Goal: Information Seeking & Learning: Learn about a topic

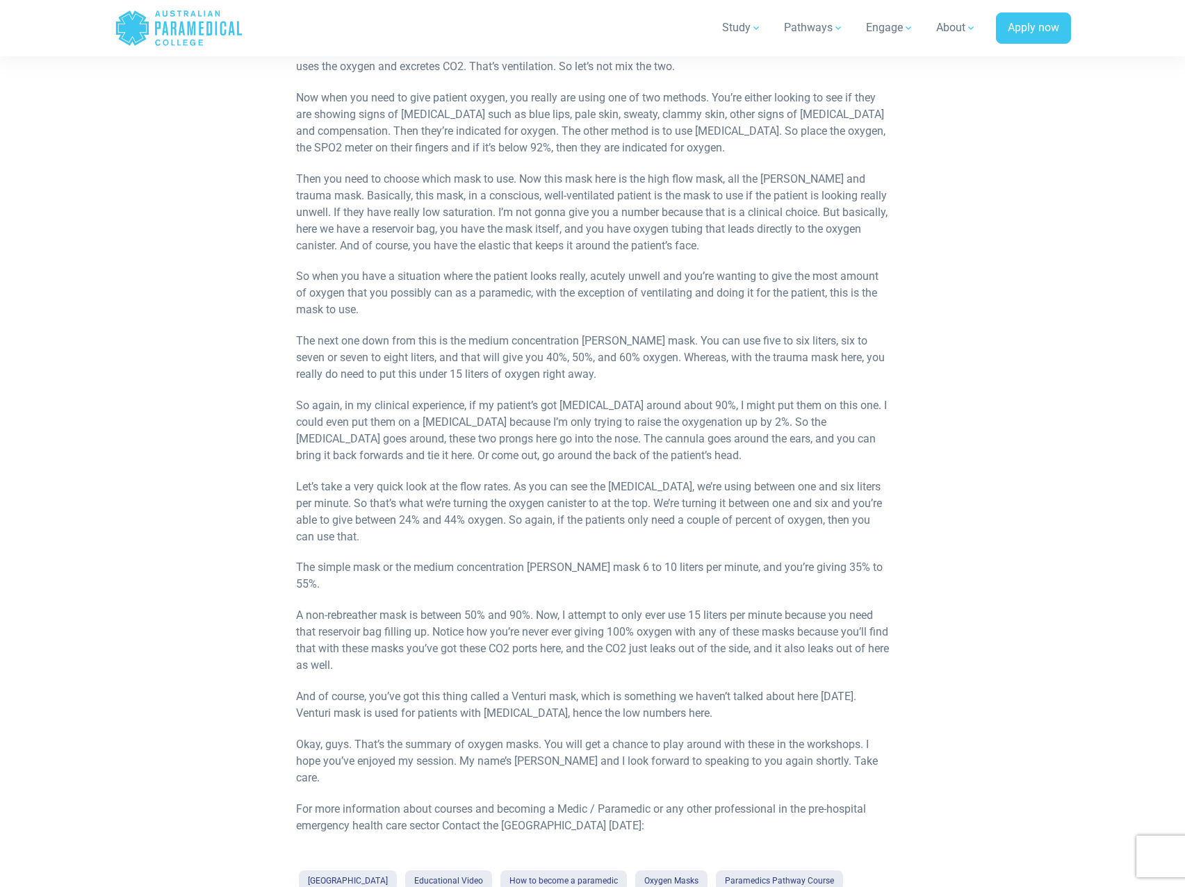
scroll to position [556, 0]
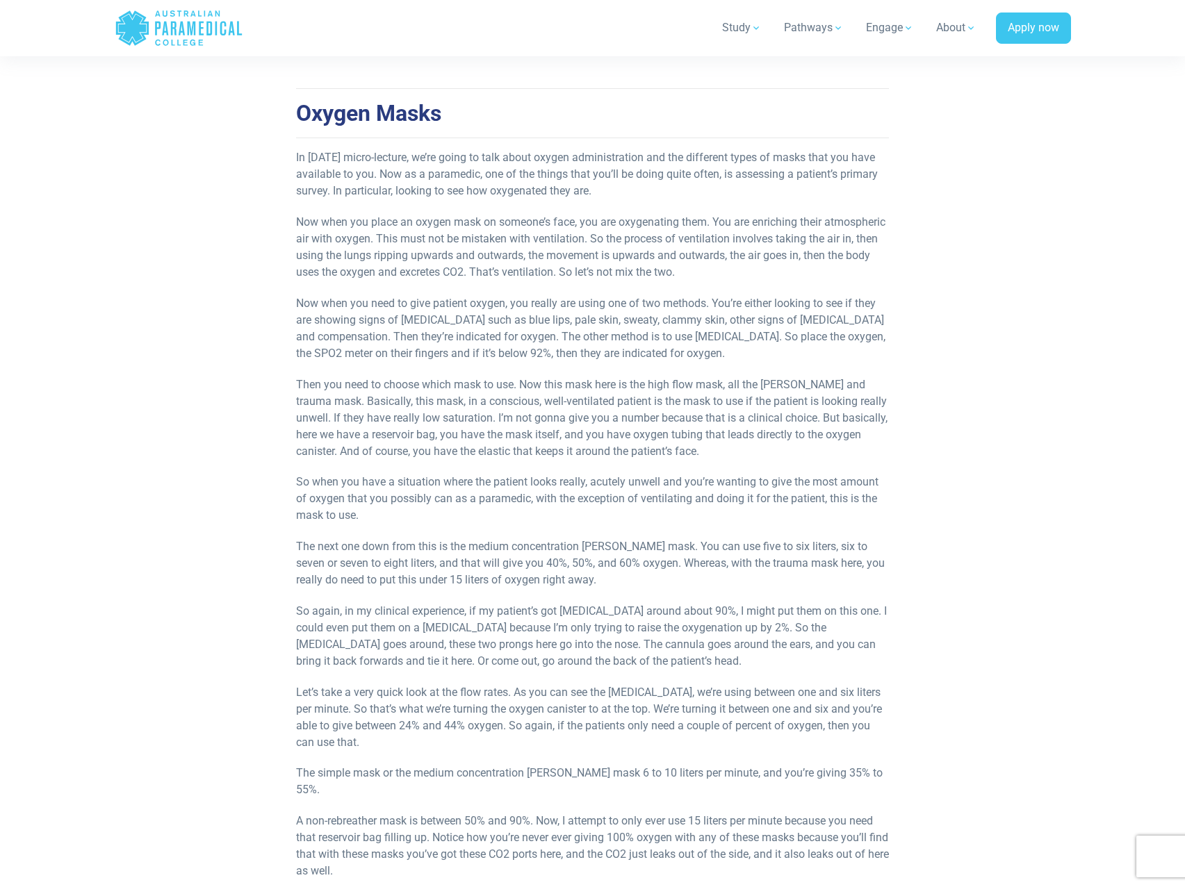
click at [811, 448] on p "Then you need to choose which mask to use. Now this mask here is the high flow …" at bounding box center [592, 418] width 593 height 83
click at [812, 448] on p "Then you need to choose which mask to use. Now this mask here is the high flow …" at bounding box center [592, 418] width 593 height 83
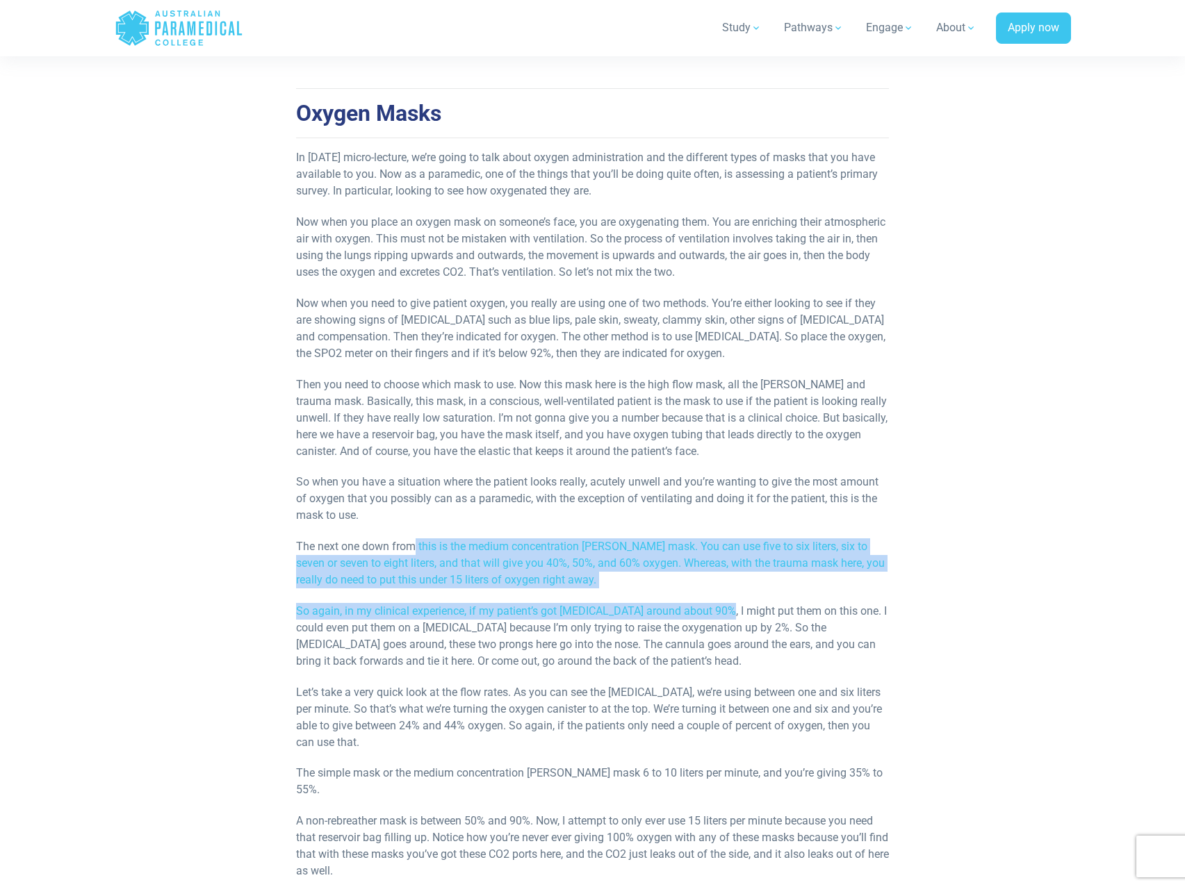
drag, startPoint x: 719, startPoint y: 609, endPoint x: 409, endPoint y: 532, distance: 318.7
click at [410, 533] on div "Oxygen Masks Micro-lecture by the Australian Paramedical College In [DATE] micr…" at bounding box center [592, 388] width 593 height 1302
click at [409, 532] on div "Oxygen Masks Micro-lecture by the Australian Paramedical College In [DATE] micr…" at bounding box center [592, 388] width 593 height 1302
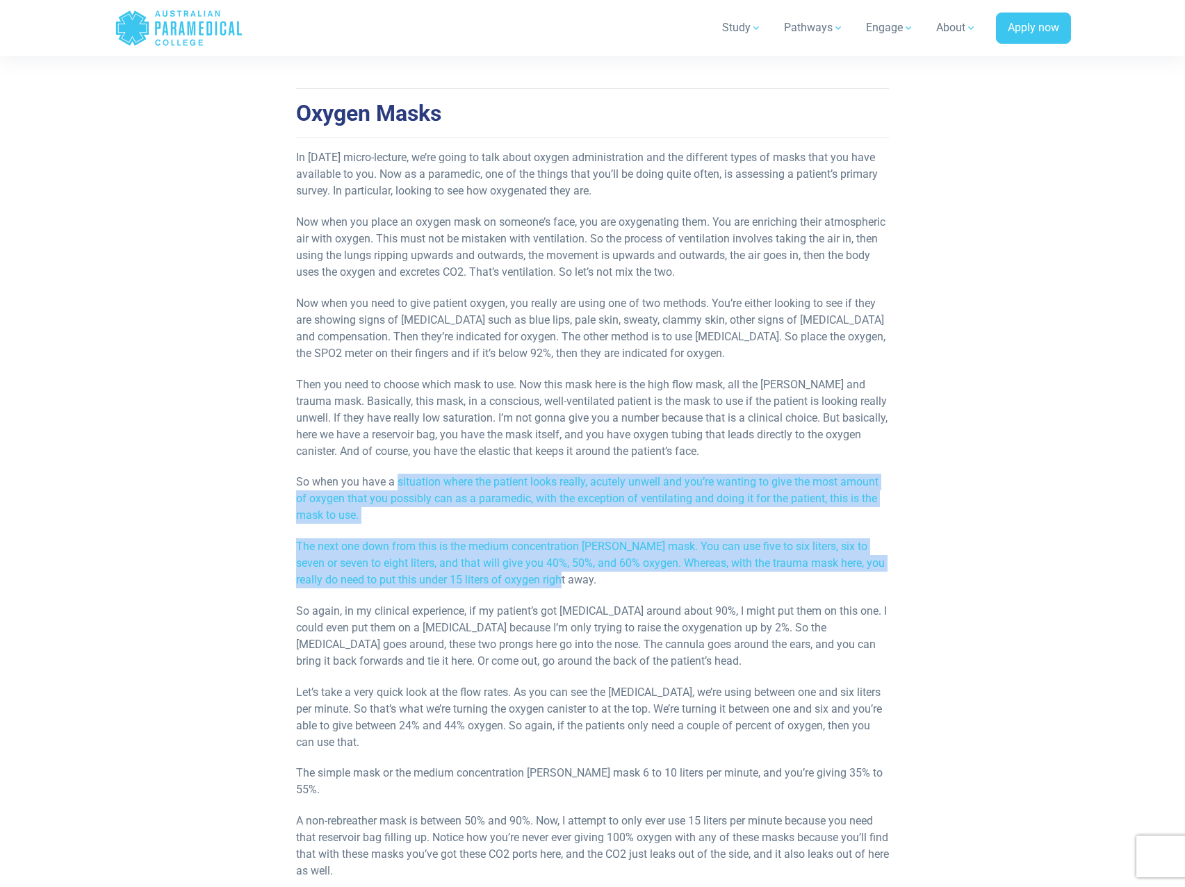
drag, startPoint x: 399, startPoint y: 463, endPoint x: 581, endPoint y: 577, distance: 214.8
click at [581, 577] on div "Oxygen Masks Micro-lecture by the Australian Paramedical College In [DATE] micr…" at bounding box center [592, 388] width 593 height 1302
click at [581, 578] on p "The next one down from this is the medium concentration [PERSON_NAME] mask. You…" at bounding box center [592, 564] width 593 height 50
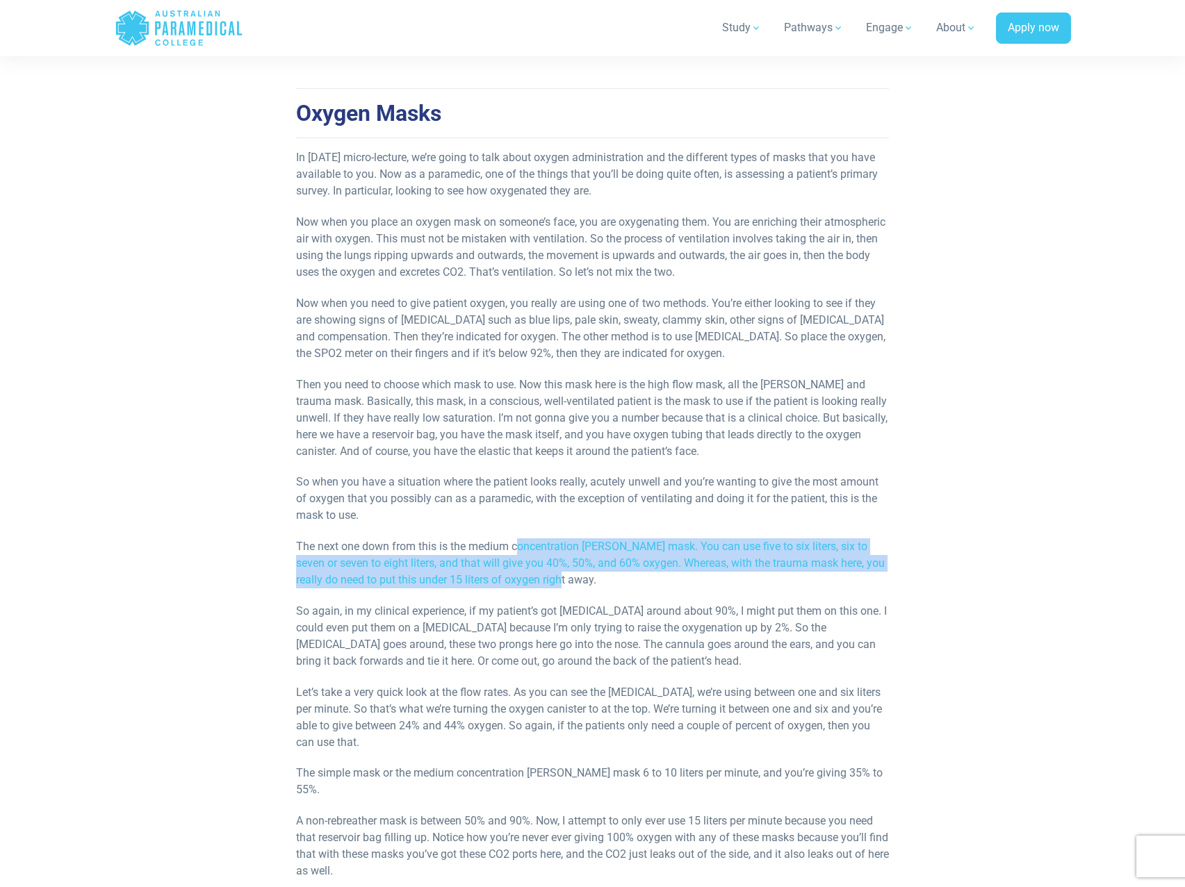
drag, startPoint x: 550, startPoint y: 574, endPoint x: 518, endPoint y: 536, distance: 48.8
click at [518, 536] on div "Oxygen Masks Micro-lecture by the Australian Paramedical College In [DATE] micr…" at bounding box center [592, 388] width 593 height 1302
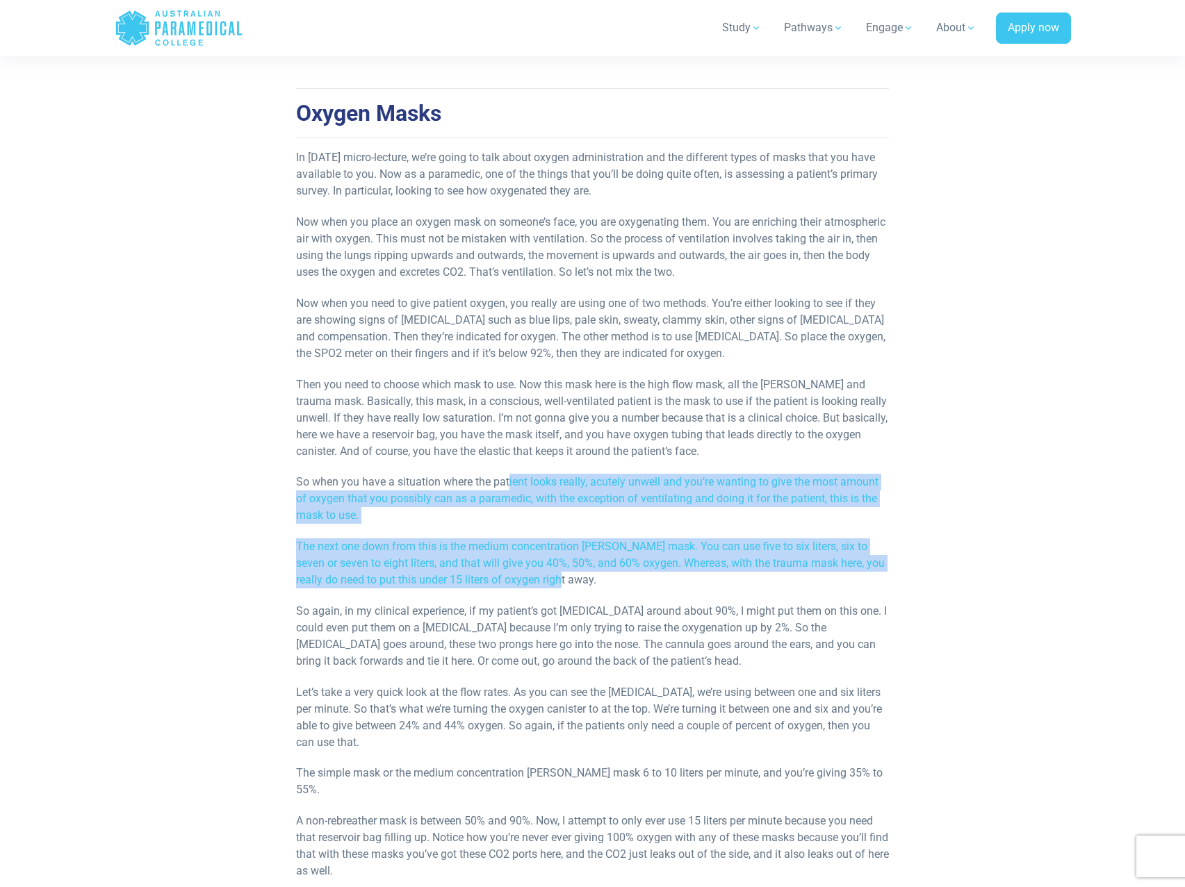
drag, startPoint x: 508, startPoint y: 478, endPoint x: 554, endPoint y: 579, distance: 110.7
click at [554, 579] on div "Oxygen Masks Micro-lecture by the Australian Paramedical College In [DATE] micr…" at bounding box center [592, 388] width 593 height 1302
click at [555, 579] on p "The next one down from this is the medium concentration [PERSON_NAME] mask. You…" at bounding box center [592, 564] width 593 height 50
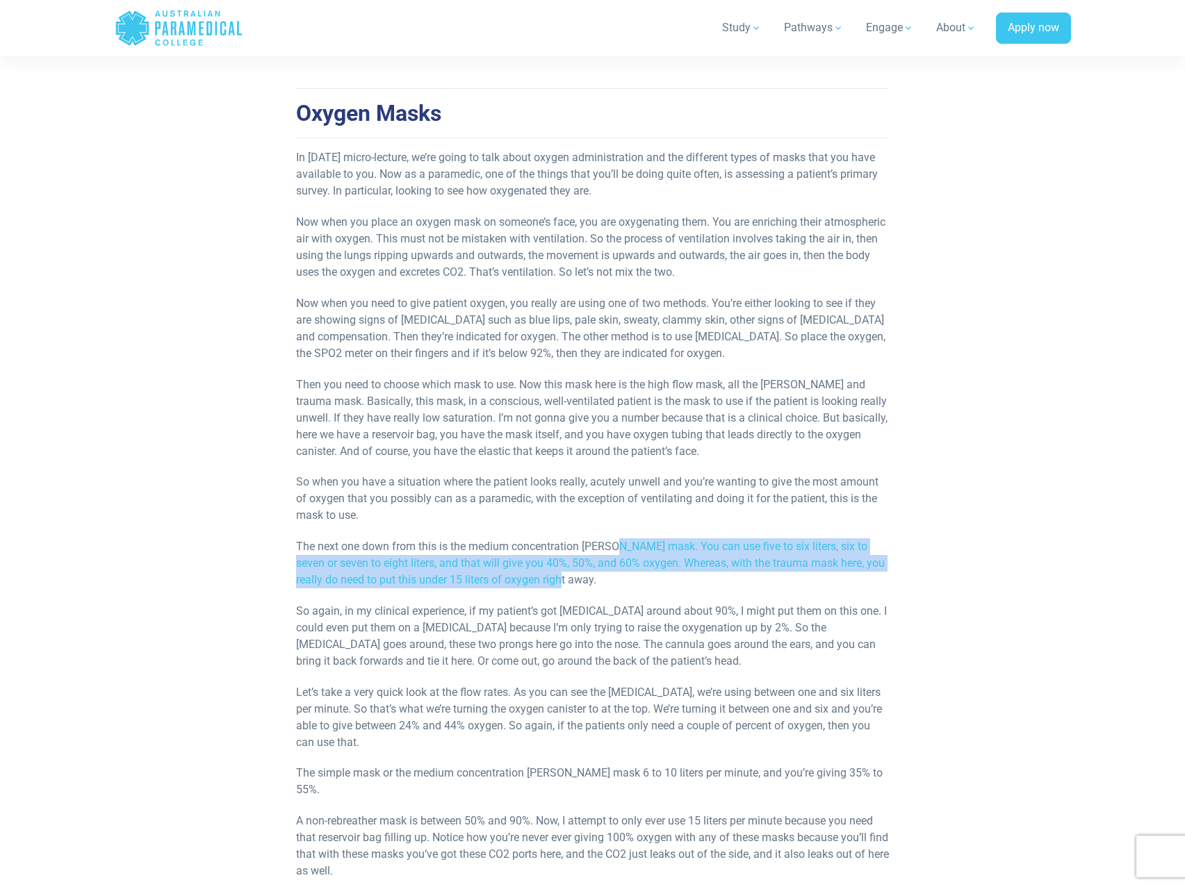
drag, startPoint x: 619, startPoint y: 582, endPoint x: 620, endPoint y: 494, distance: 88.3
click at [621, 499] on div "Oxygen Masks Micro-lecture by the Australian Paramedical College In [DATE] micr…" at bounding box center [592, 388] width 593 height 1302
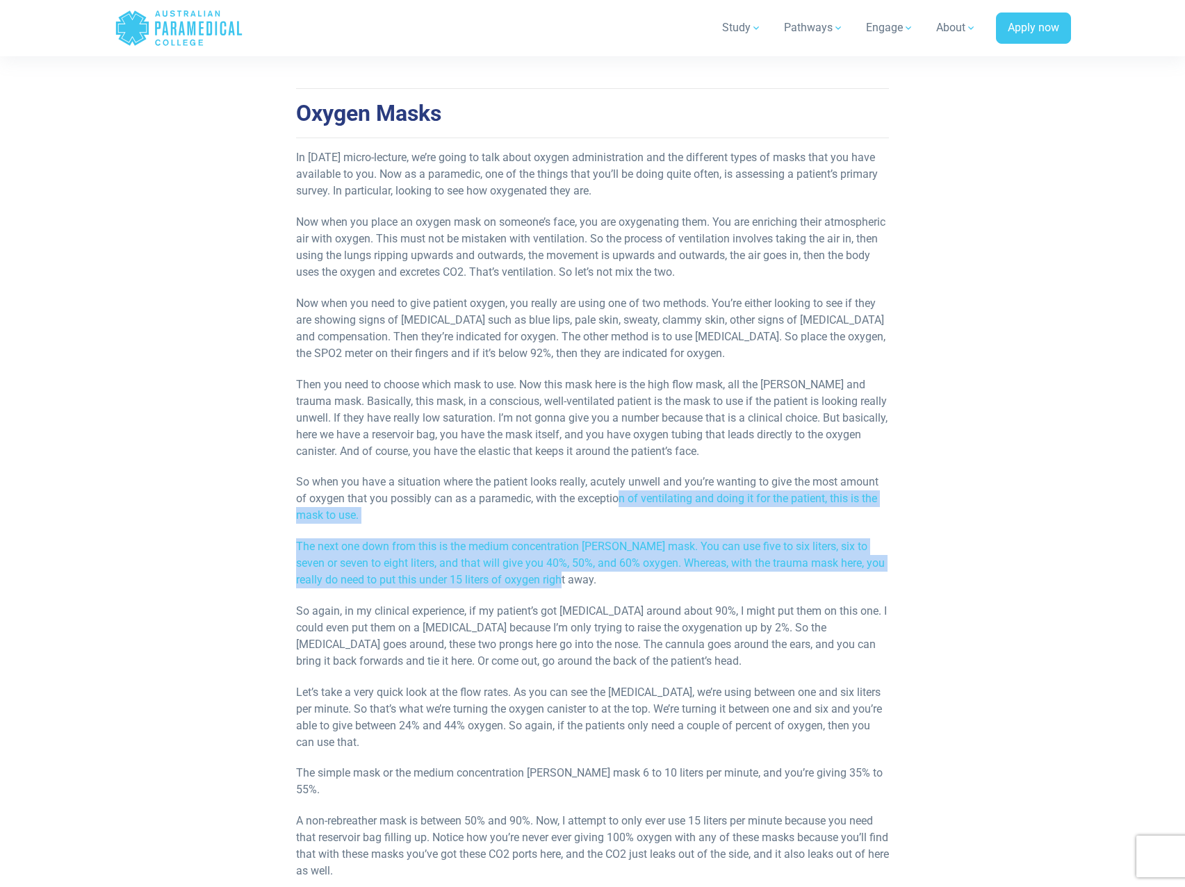
click at [620, 494] on p "So when you have a situation where the patient looks really, acutely unwell and…" at bounding box center [592, 499] width 593 height 50
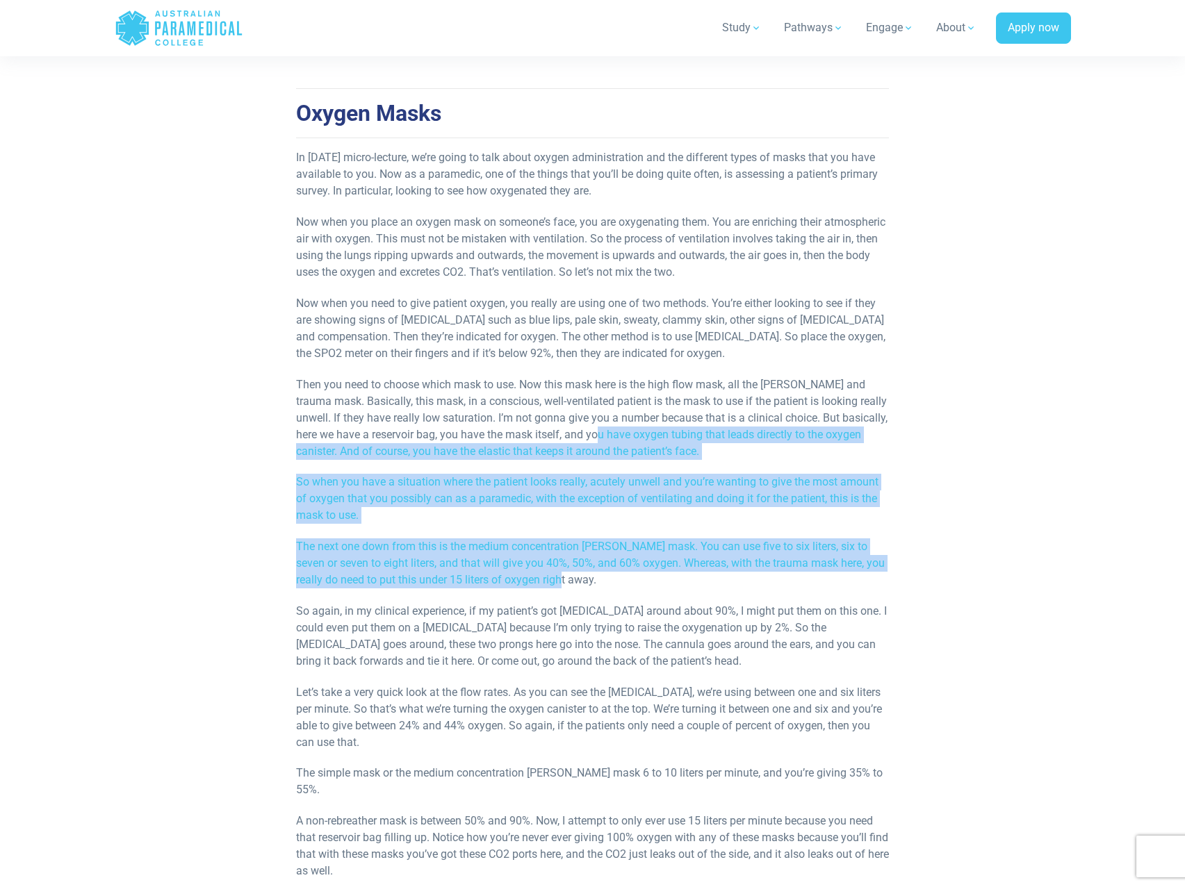
drag, startPoint x: 609, startPoint y: 432, endPoint x: 637, endPoint y: 576, distance: 147.2
click at [637, 576] on div "Oxygen Masks Micro-lecture by the Australian Paramedical College In [DATE] micr…" at bounding box center [592, 388] width 593 height 1302
click at [637, 576] on p "The next one down from this is the medium concentration [PERSON_NAME] mask. You…" at bounding box center [592, 564] width 593 height 50
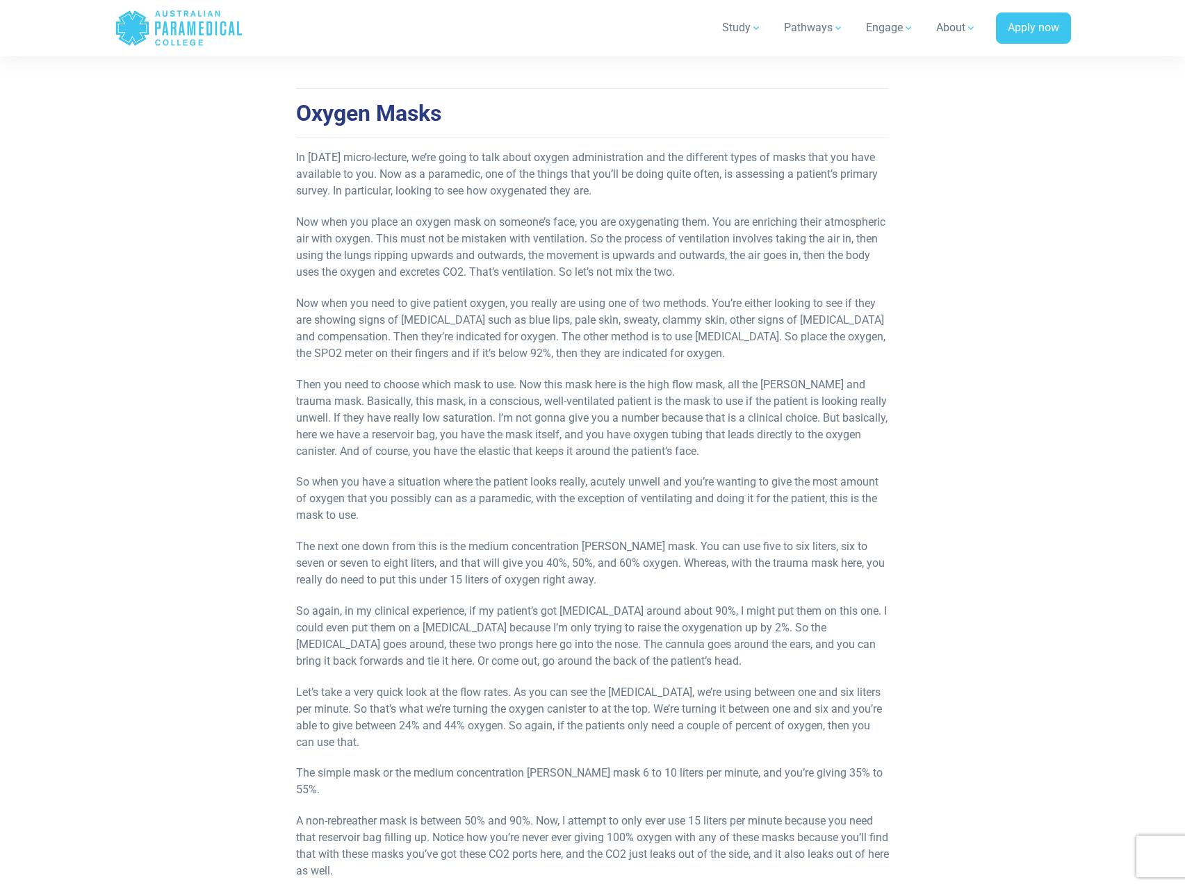
click at [743, 340] on p "Now when you need to give patient oxygen, you really are using one of two metho…" at bounding box center [592, 328] width 593 height 67
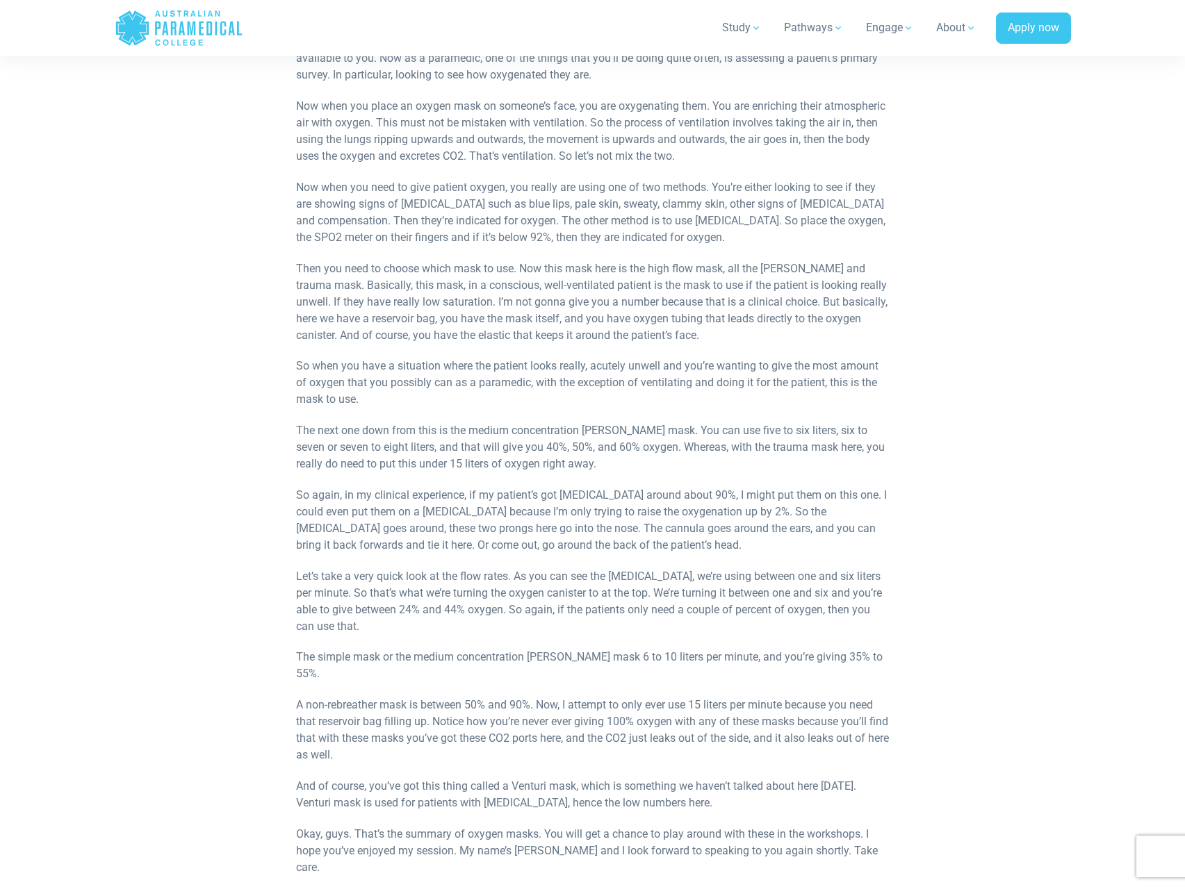
scroll to position [695, 0]
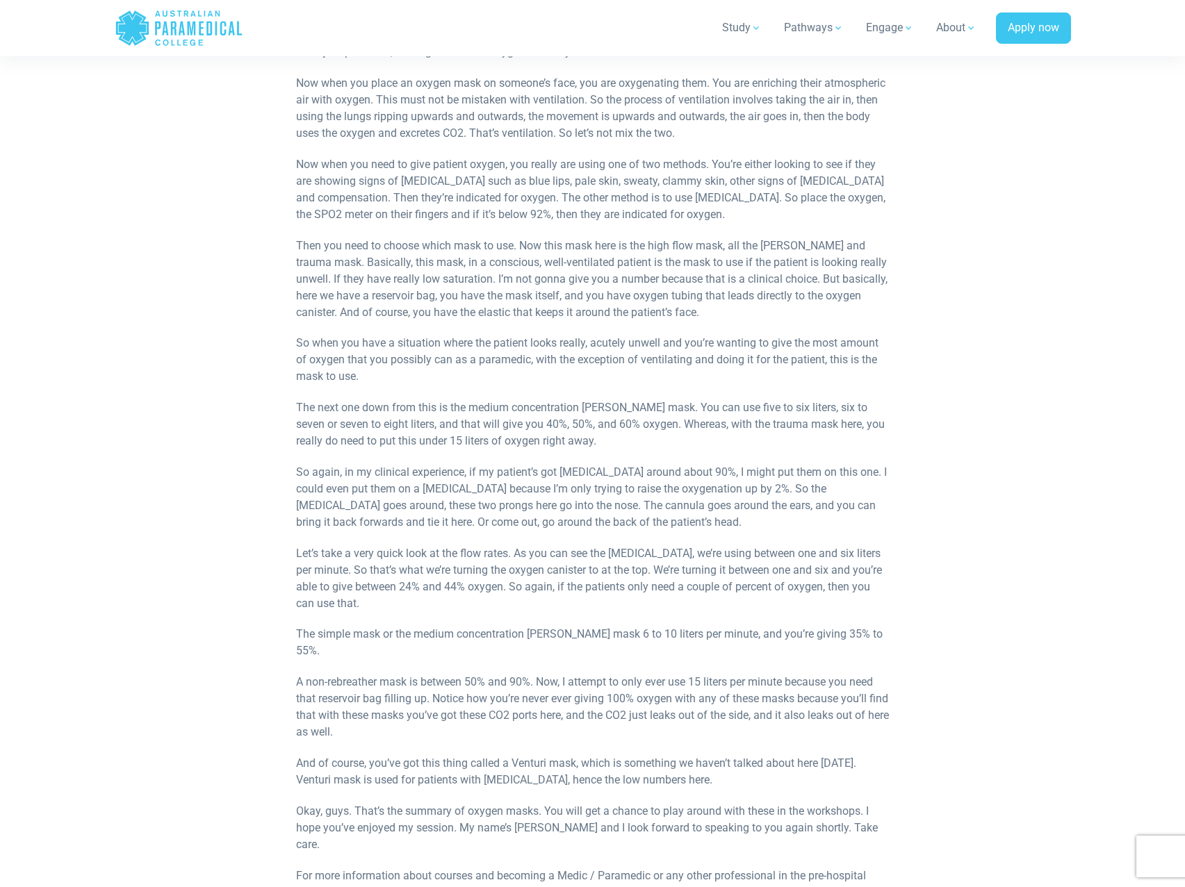
click at [672, 310] on p "Then you need to choose which mask to use. Now this mask here is the high flow …" at bounding box center [592, 279] width 593 height 83
